Goal: Navigation & Orientation: Find specific page/section

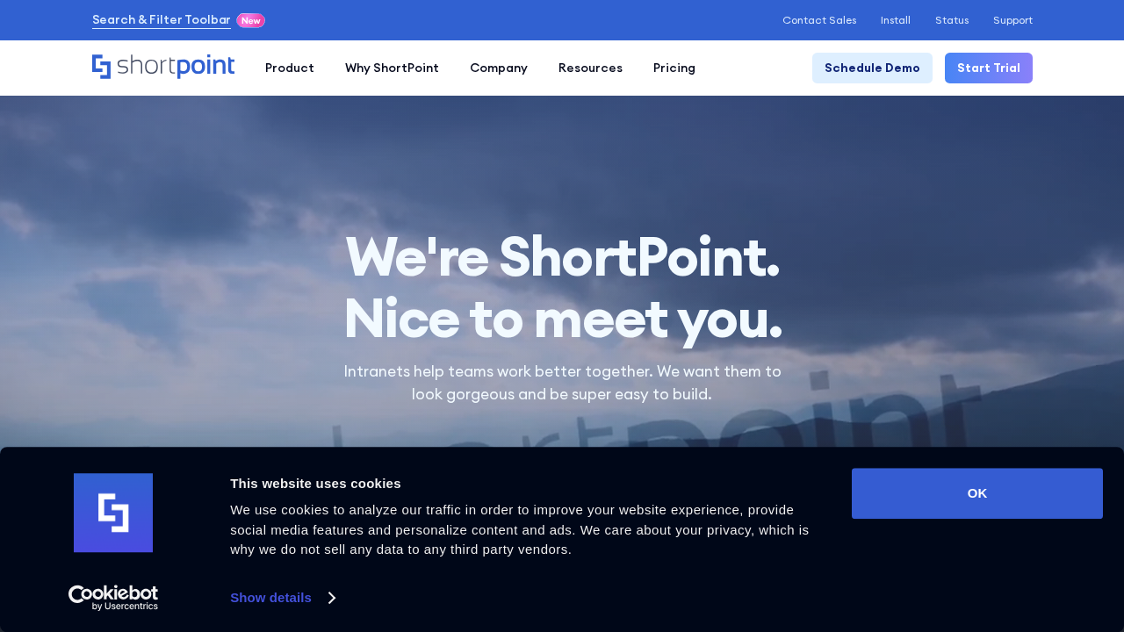
scroll to position [11479, 0]
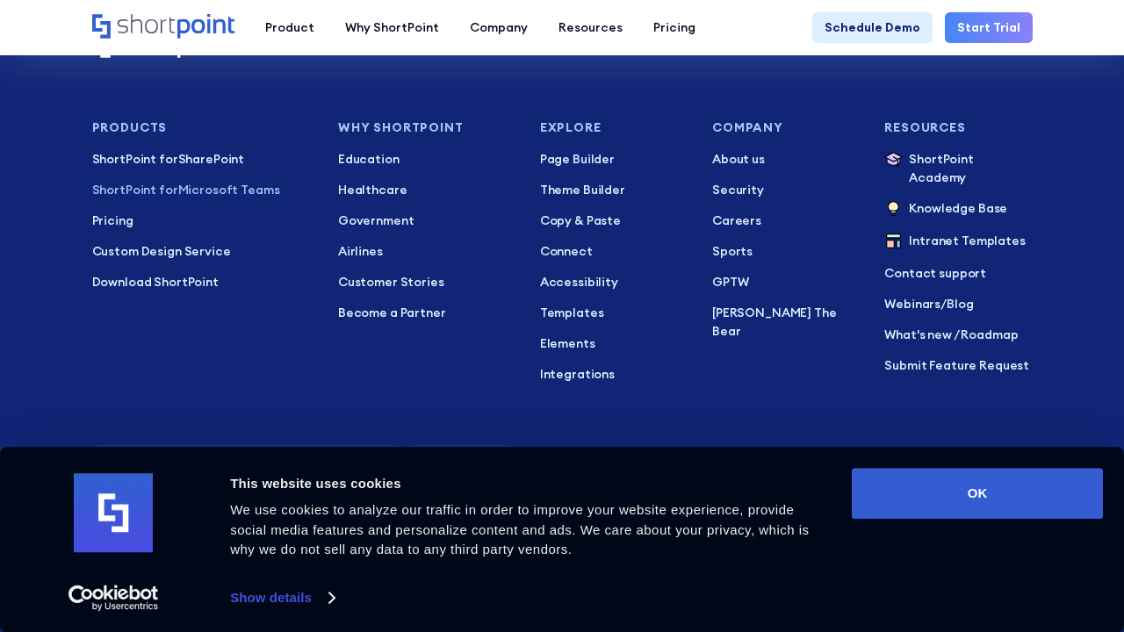
scroll to position [7968, 0]
